Goal: Task Accomplishment & Management: Use online tool/utility

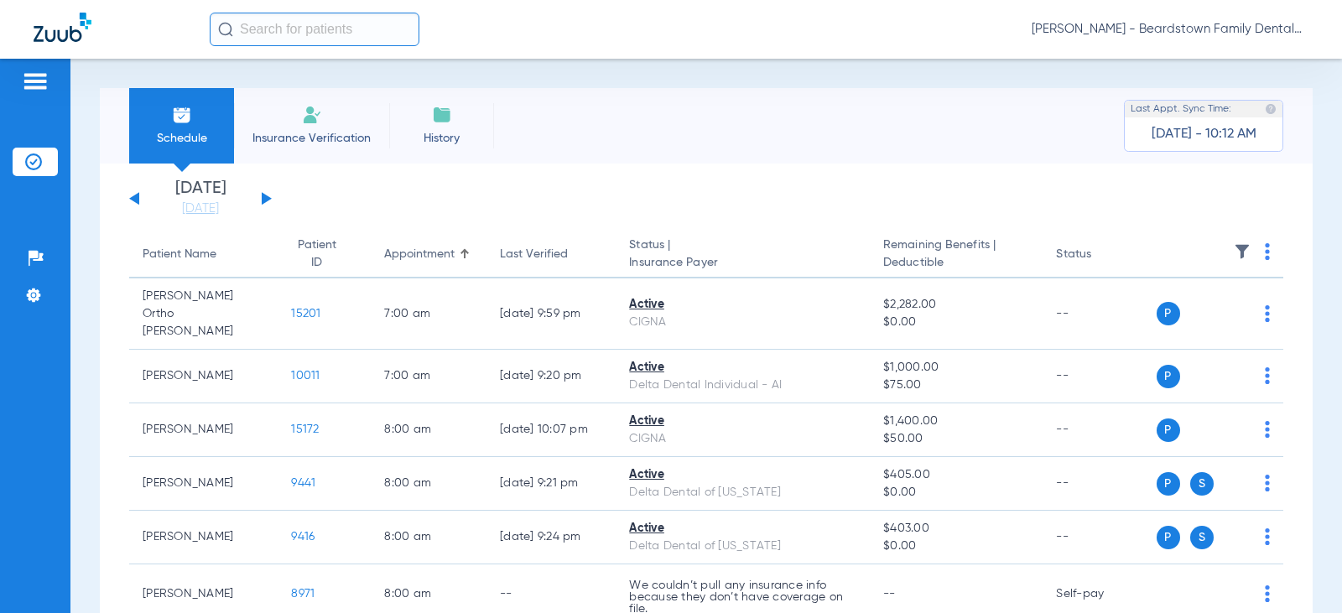
click at [302, 124] on img at bounding box center [312, 115] width 20 height 20
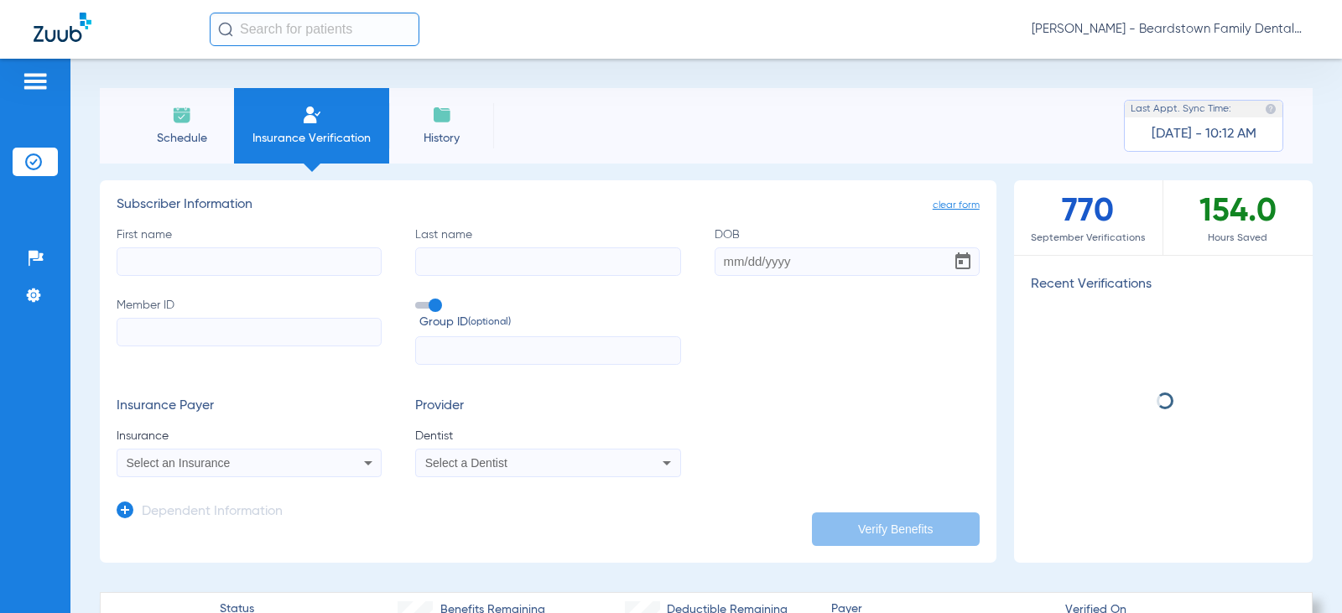
click at [254, 258] on input "First name" at bounding box center [249, 261] width 265 height 29
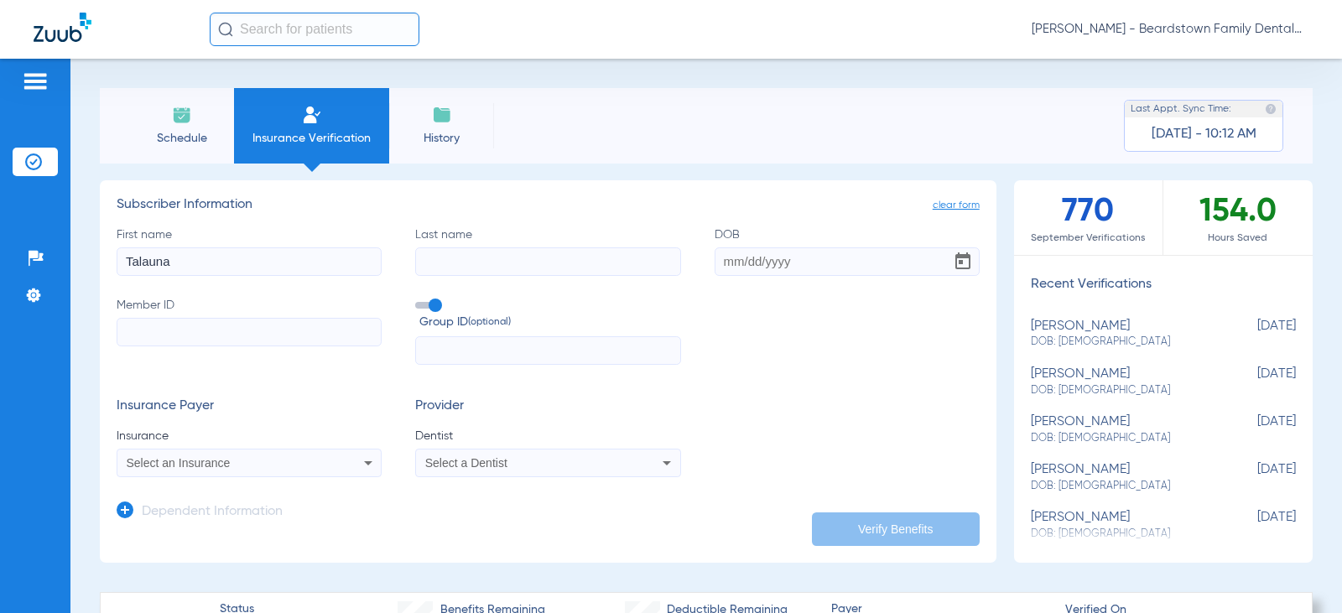
type input "Talauna"
click at [480, 260] on input "Last name" at bounding box center [547, 261] width 265 height 29
type input "[PERSON_NAME]"
click at [763, 262] on input "DOB" at bounding box center [847, 261] width 265 height 29
type input "0/29/1958"
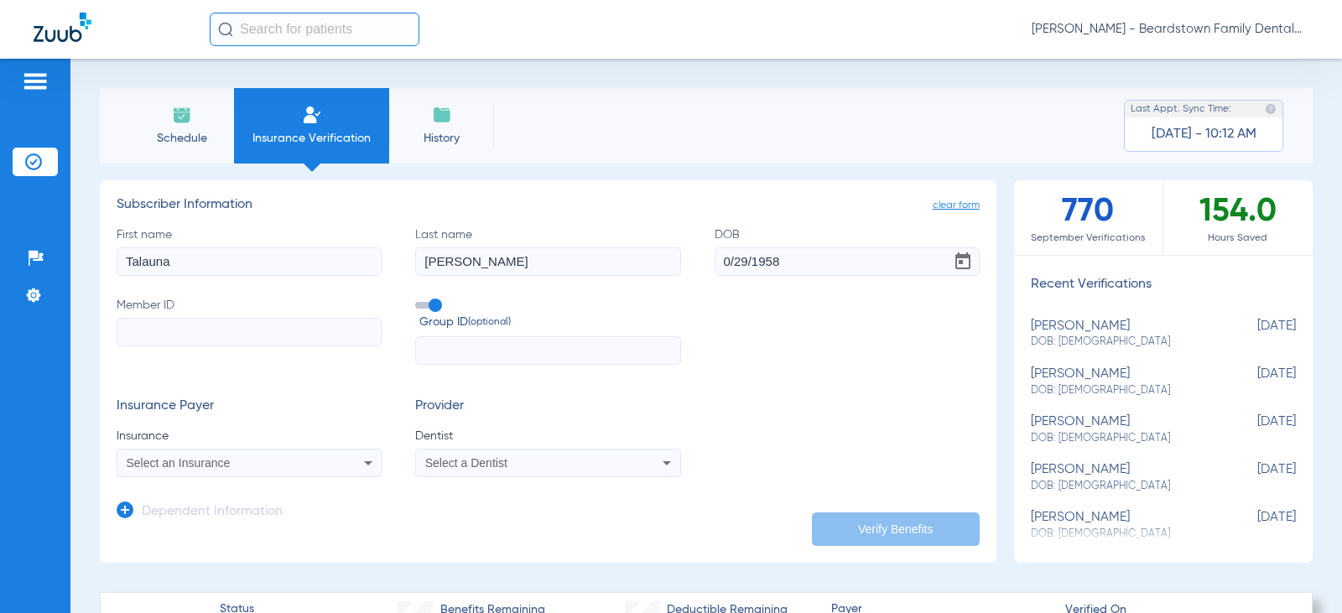
click at [206, 332] on input "Member ID" at bounding box center [249, 332] width 265 height 29
click at [213, 330] on input "Member ID Required" at bounding box center [249, 332] width 265 height 29
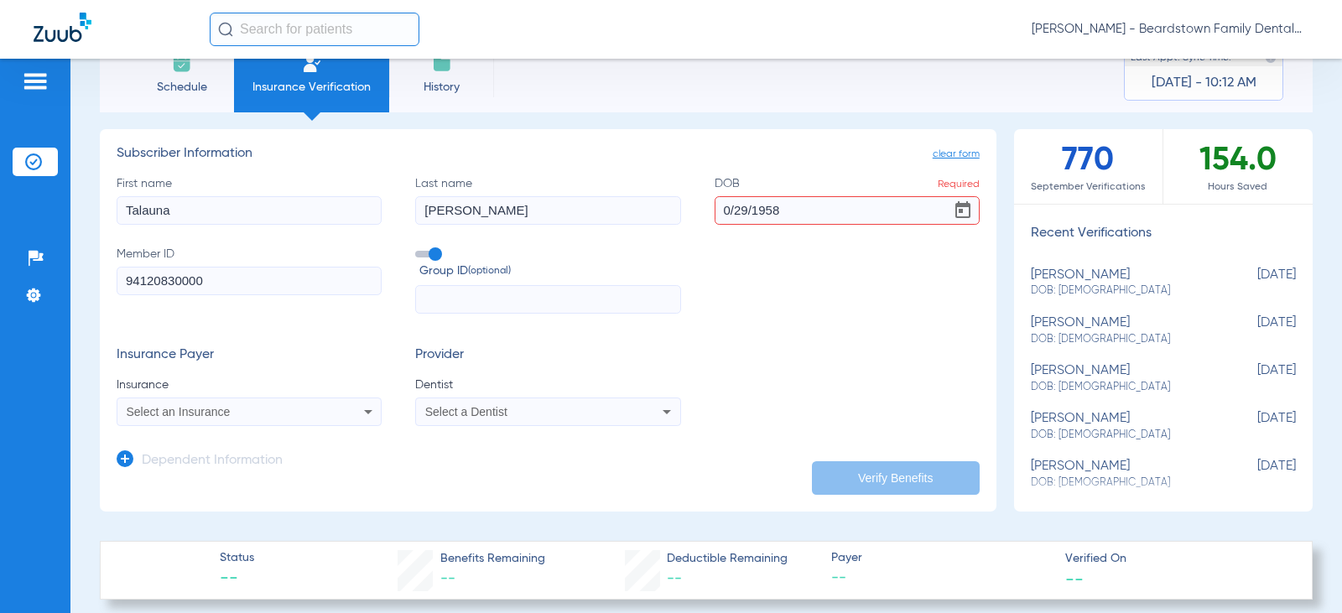
scroll to position [168, 0]
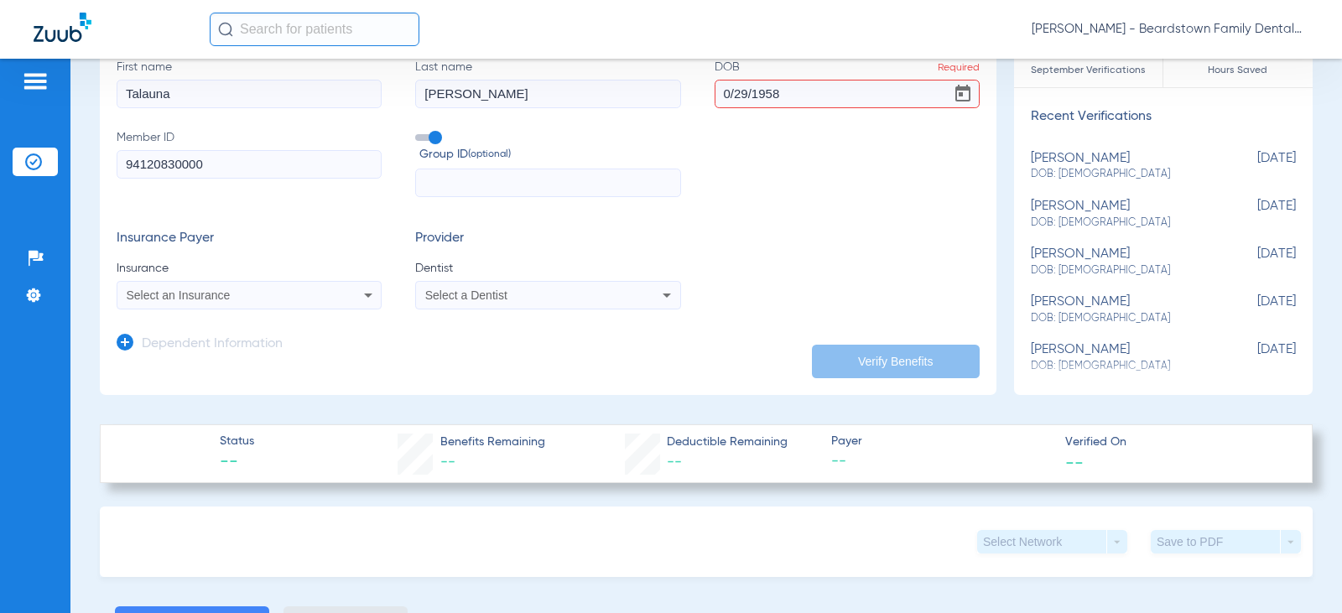
type input "94120830000"
click at [610, 293] on div "Select a Dentist" at bounding box center [523, 295] width 197 height 12
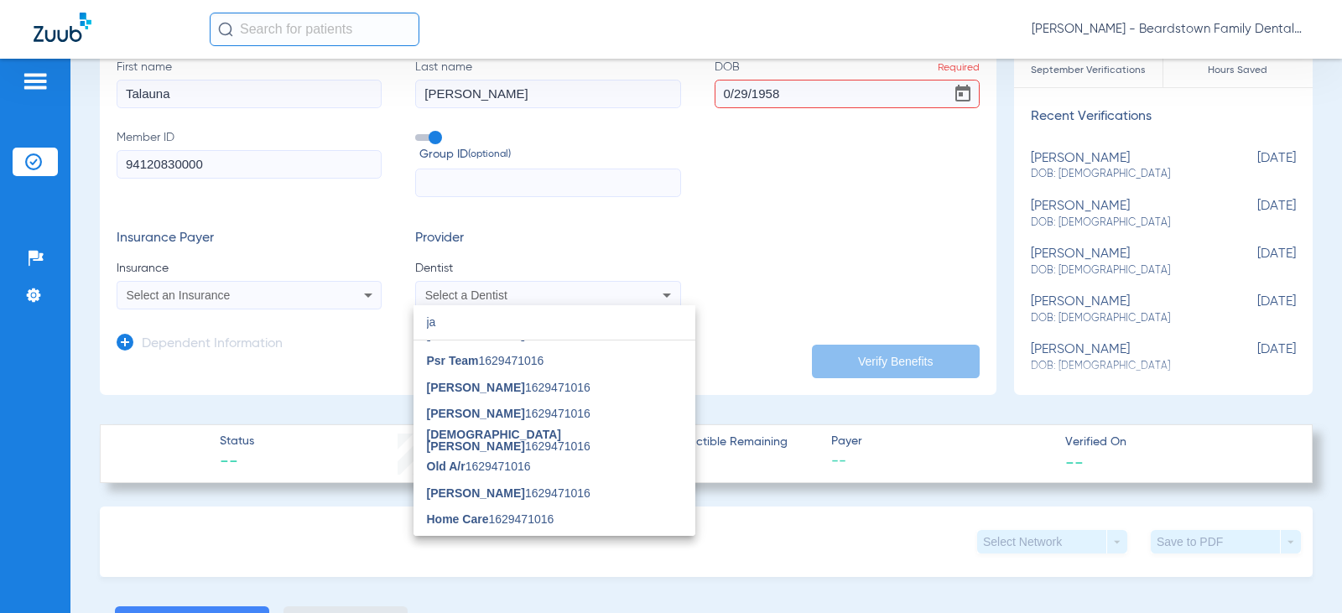
scroll to position [0, 0]
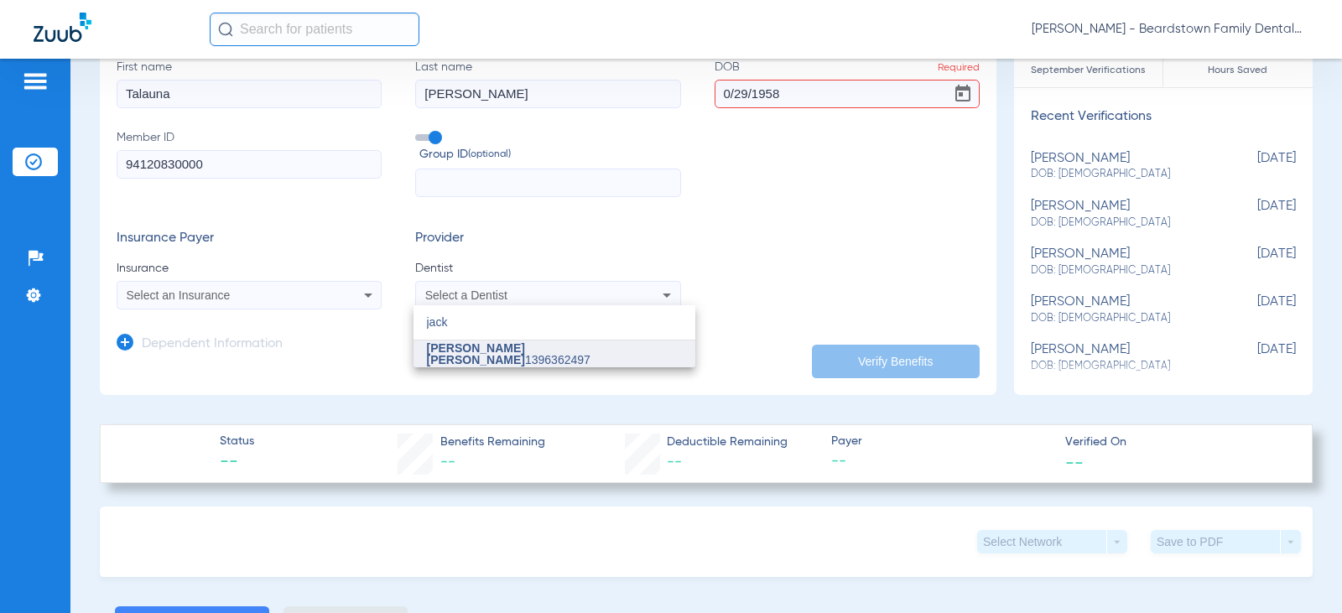
type input "jack"
click at [555, 366] on mat-option "[PERSON_NAME] [PERSON_NAME] 1396362497" at bounding box center [555, 354] width 282 height 27
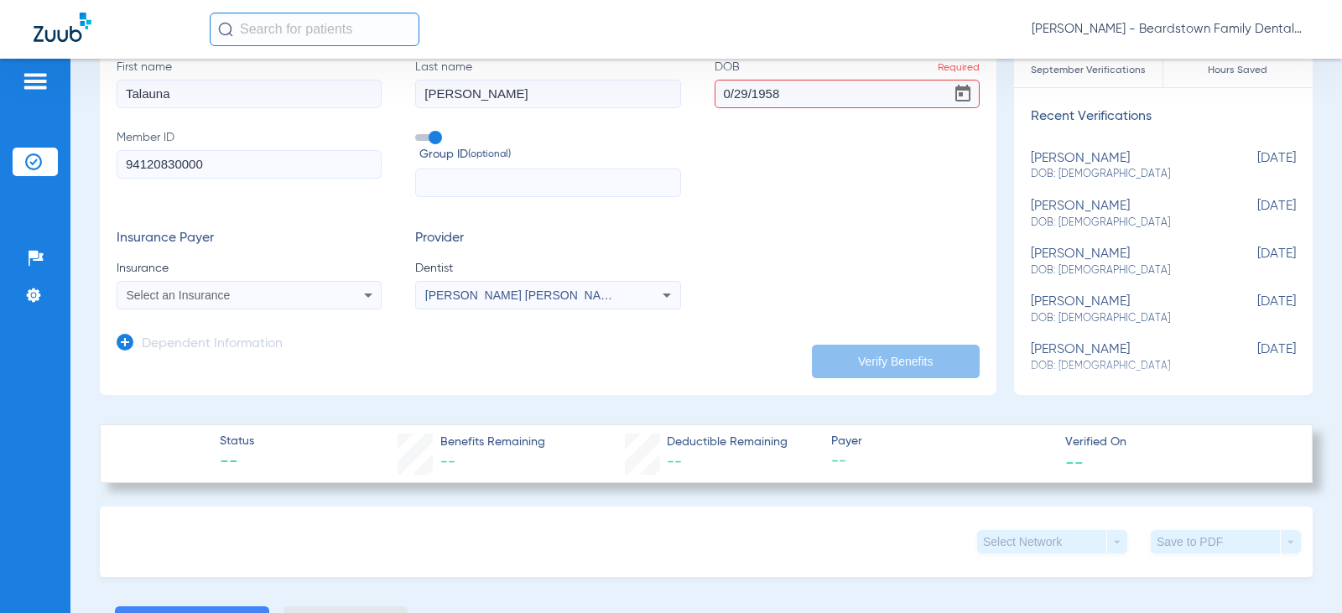
click at [369, 295] on icon at bounding box center [368, 295] width 20 height 20
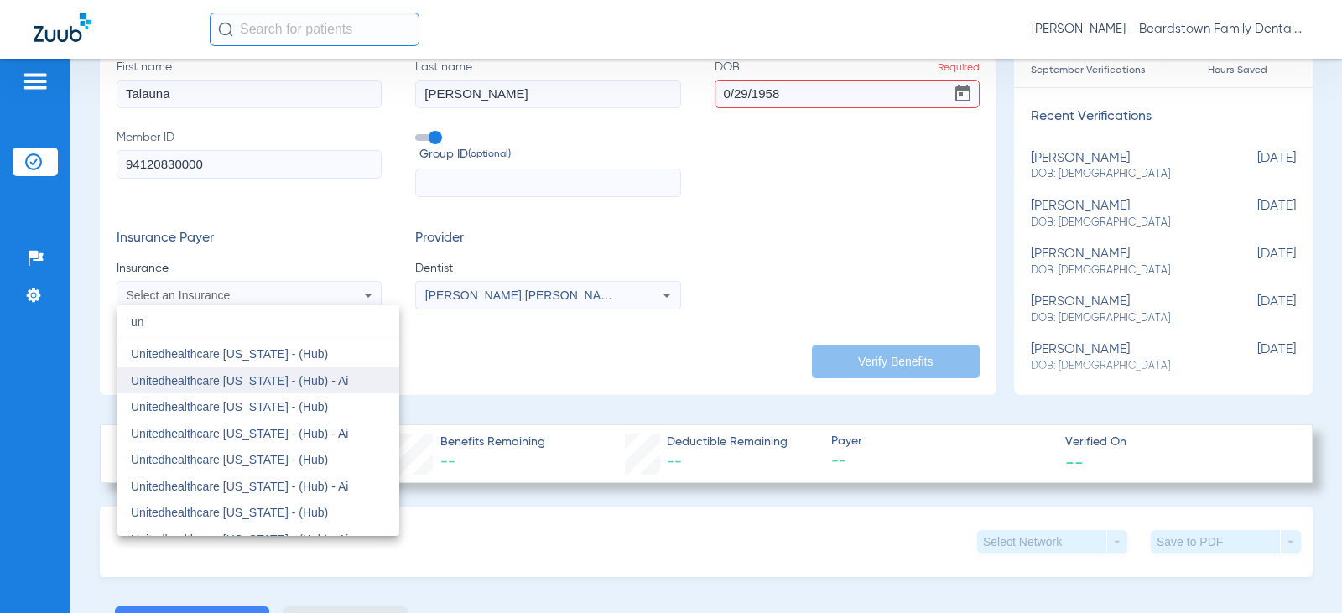
scroll to position [336, 0]
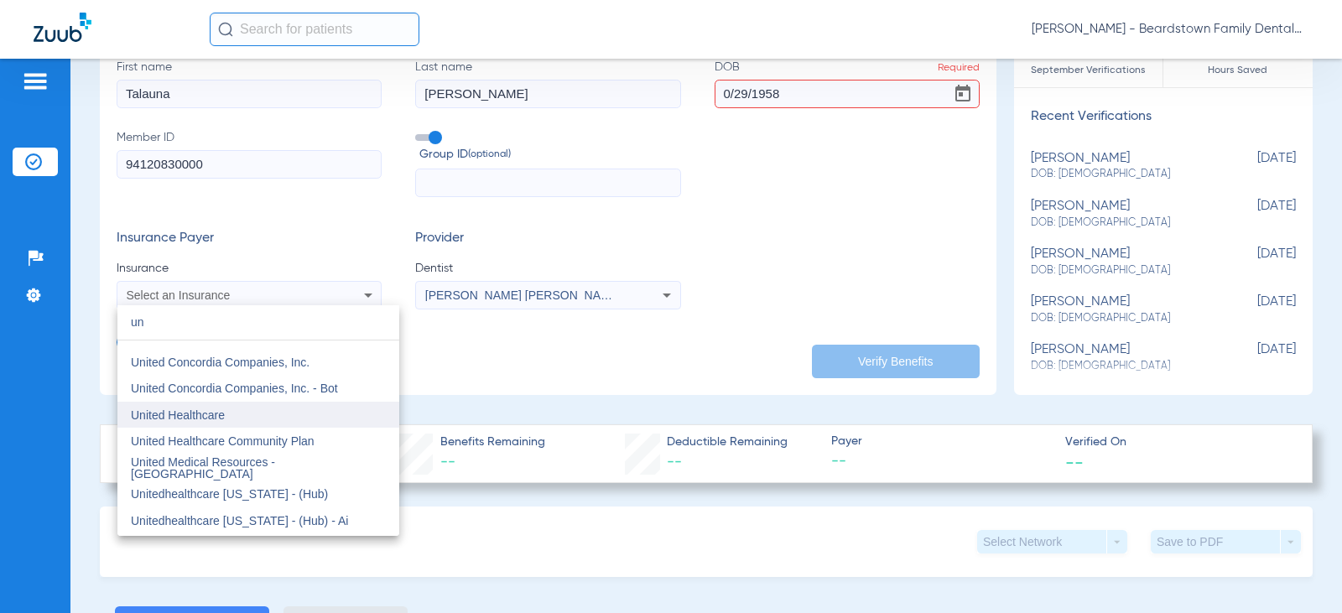
type input "un"
click at [231, 411] on mat-option "United Healthcare" at bounding box center [258, 415] width 282 height 27
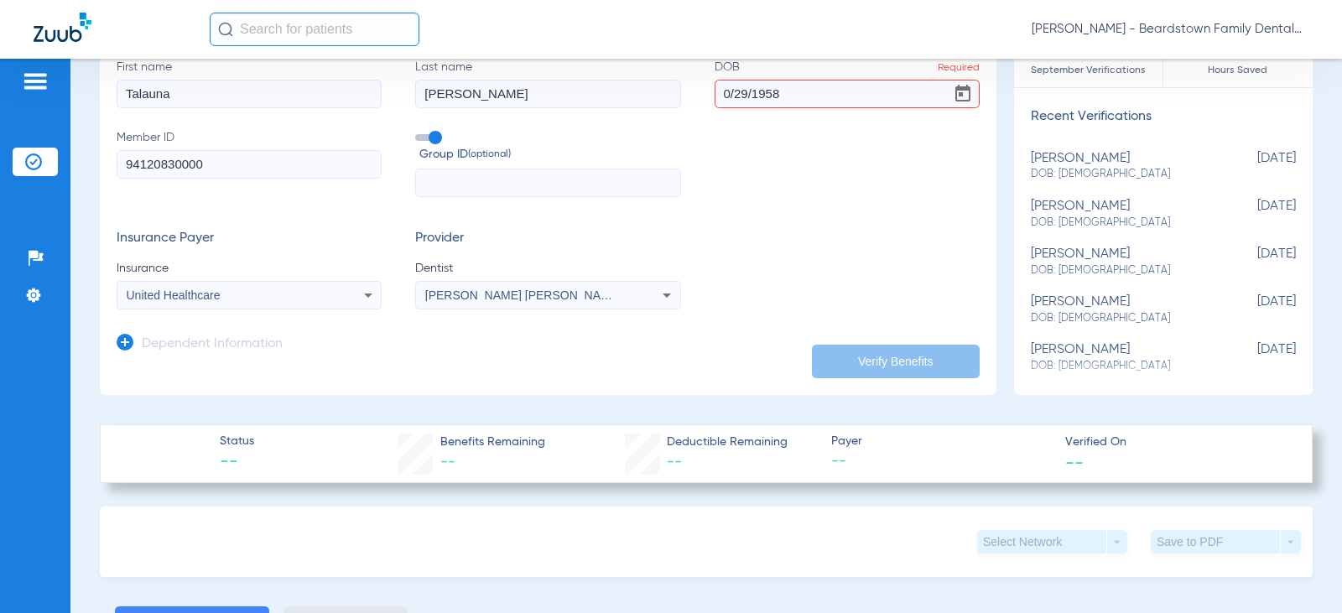
click at [805, 101] on input "0/29/1958" at bounding box center [847, 94] width 265 height 29
click at [723, 87] on input "0/29/1958" at bounding box center [847, 94] width 265 height 29
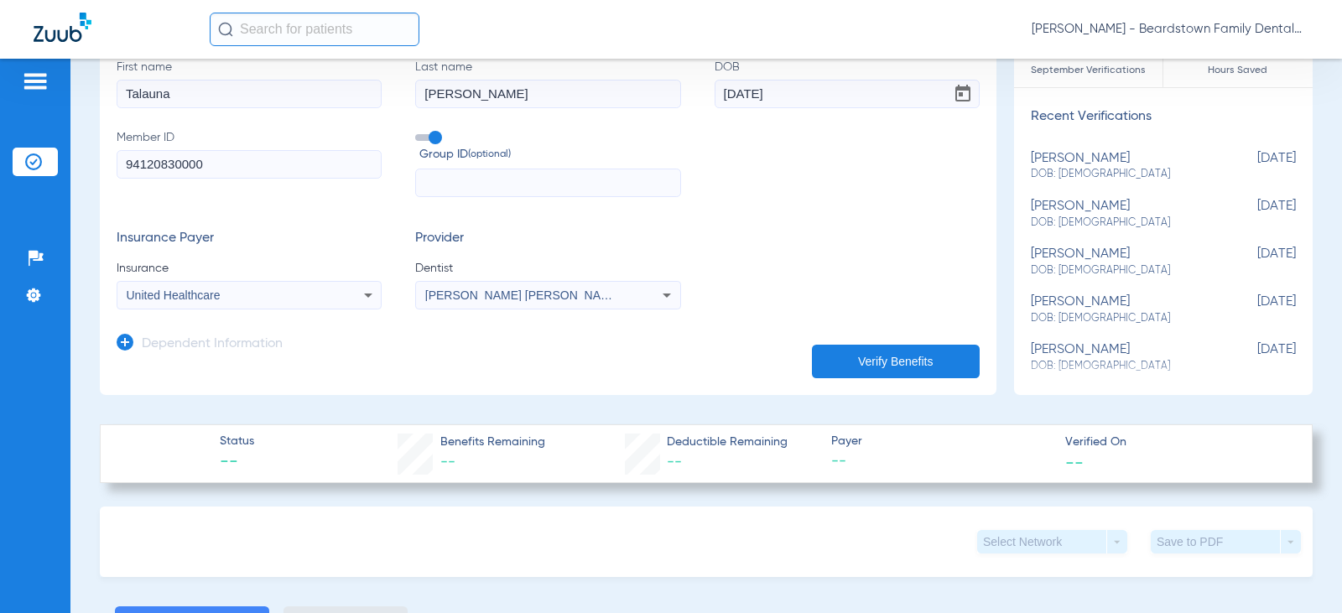
type input "[DATE]"
click at [912, 350] on button "Verify Benefits" at bounding box center [896, 362] width 168 height 34
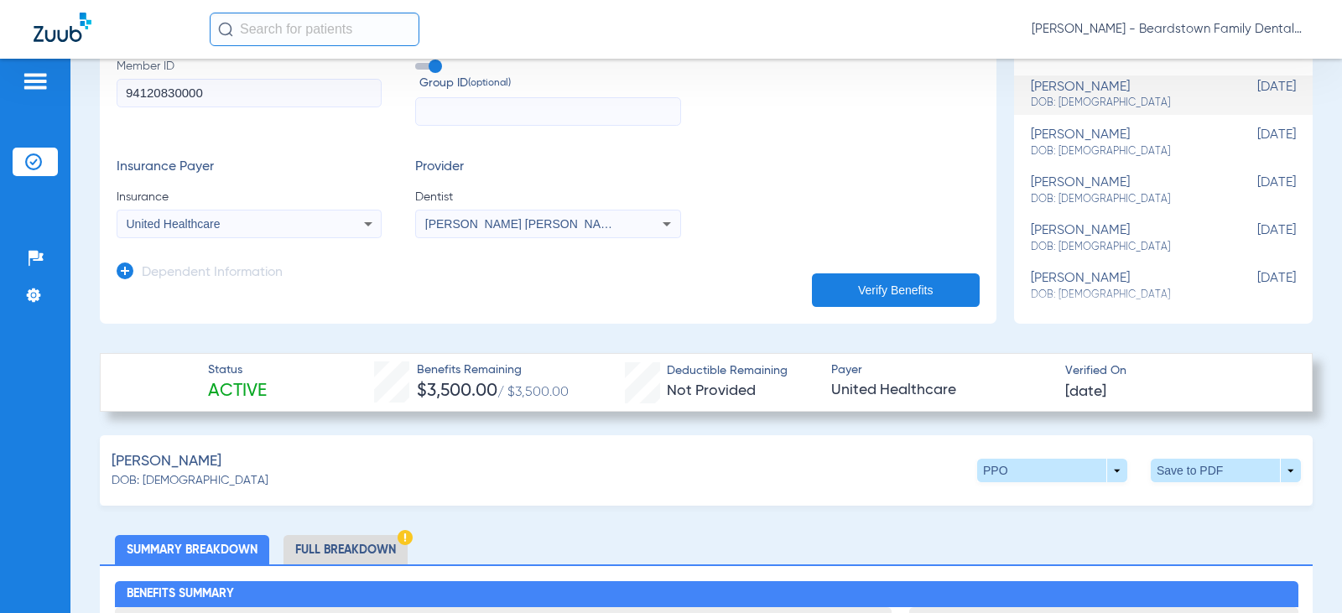
scroll to position [503, 0]
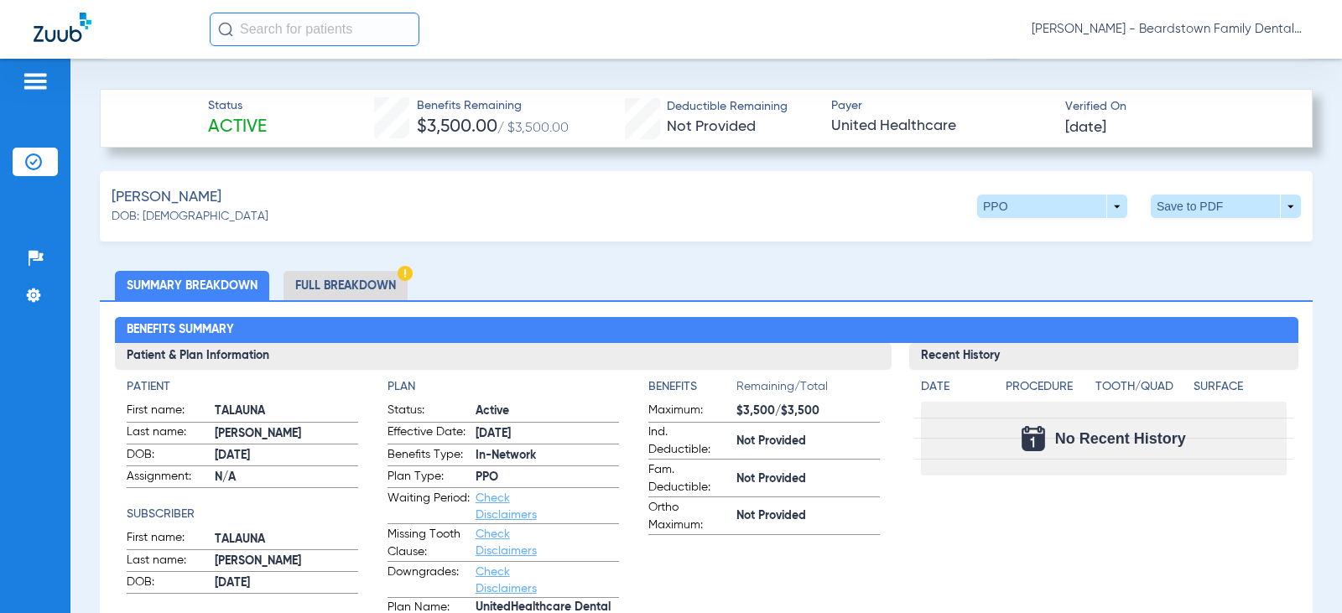
click at [346, 271] on li "Full Breakdown" at bounding box center [346, 285] width 124 height 29
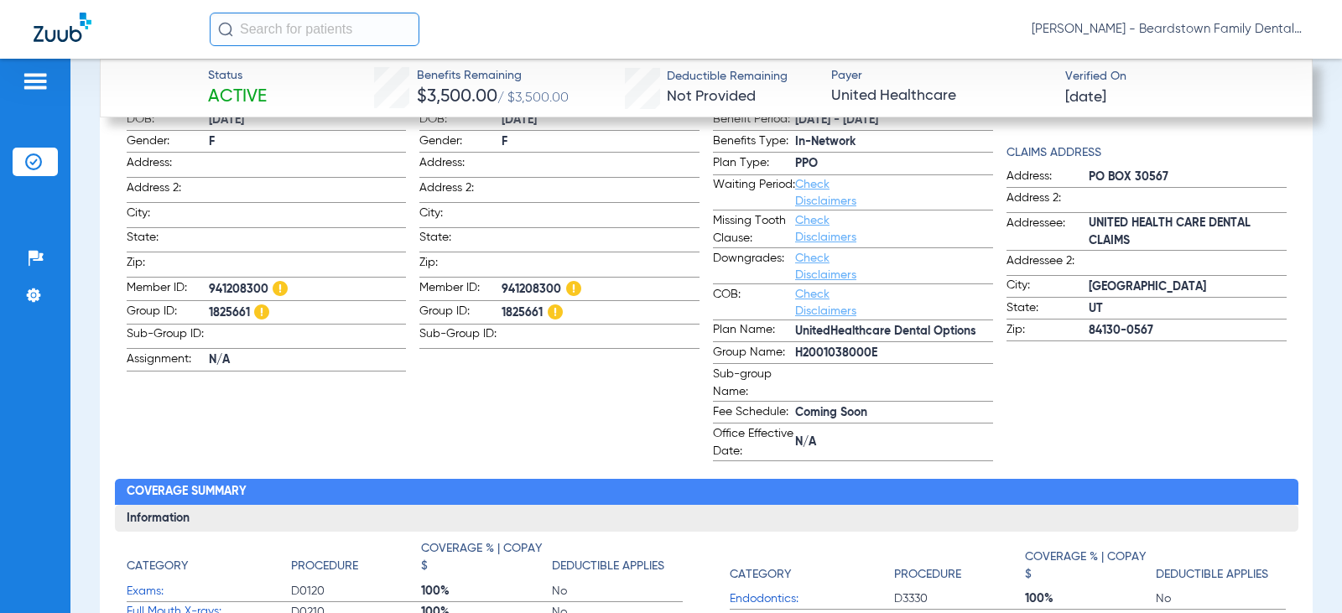
scroll to position [755, 0]
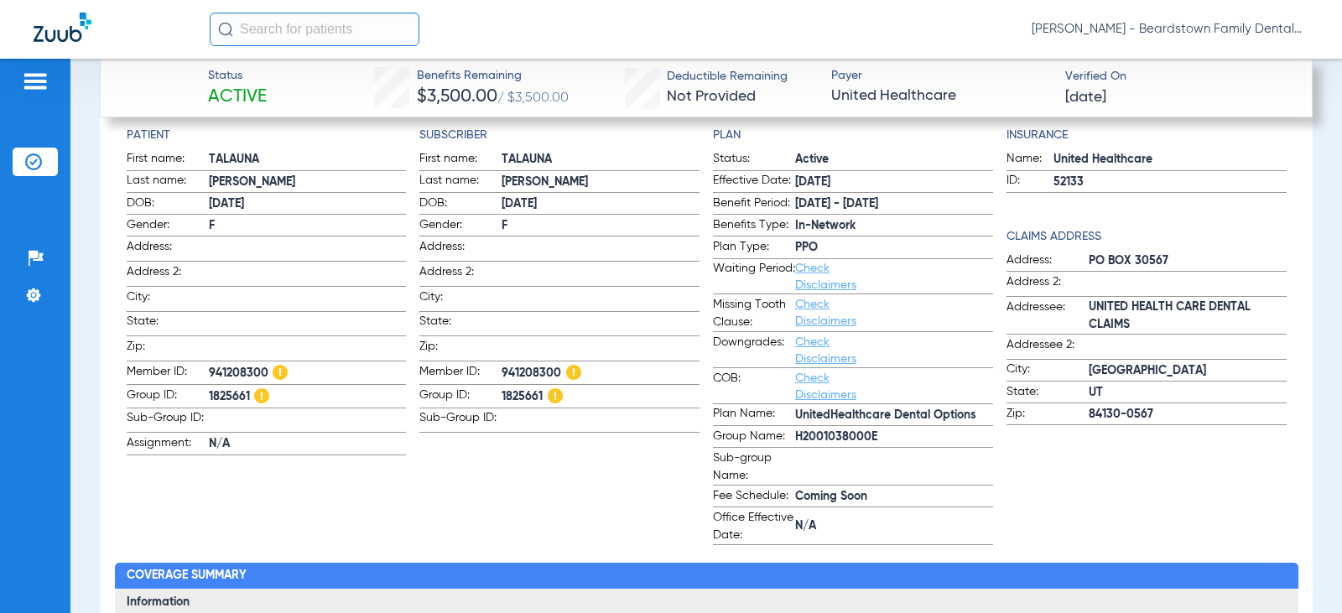
drag, startPoint x: 541, startPoint y: 387, endPoint x: 497, endPoint y: 387, distance: 43.6
click at [497, 387] on label "Group ID: 1825661" at bounding box center [559, 398] width 280 height 22
copy label "1825661"
drag, startPoint x: 557, startPoint y: 367, endPoint x: 500, endPoint y: 368, distance: 57.1
click at [502, 368] on span "941208300" at bounding box center [601, 373] width 198 height 21
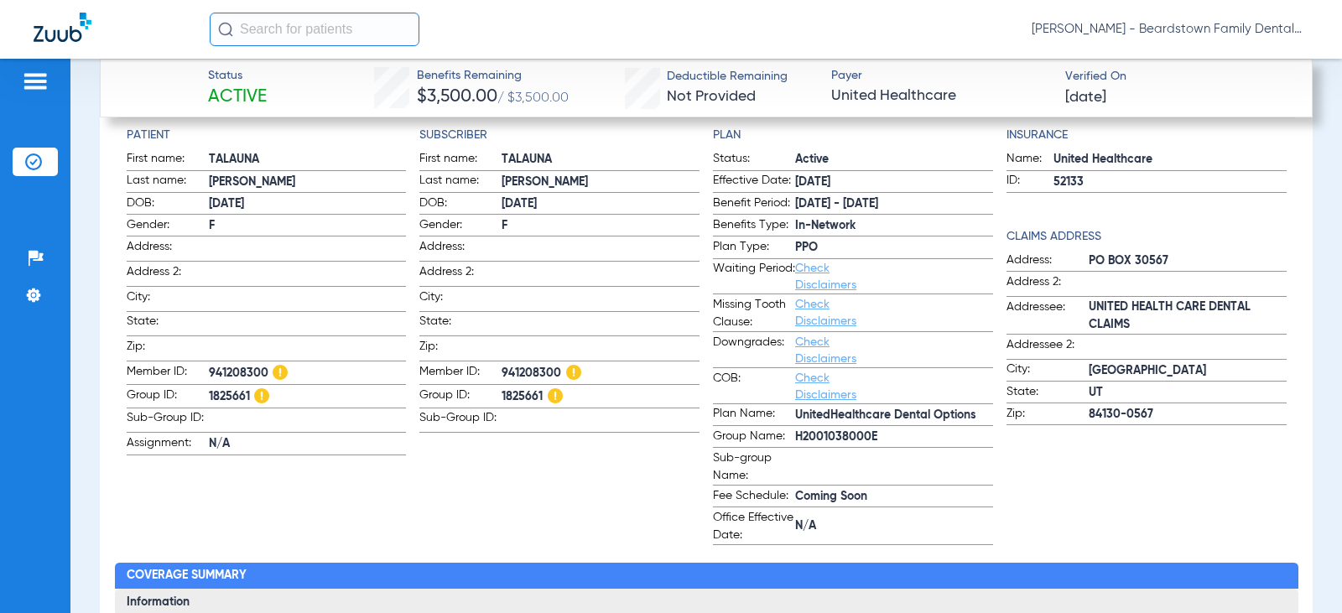
copy span "941208300"
